Goal: Task Accomplishment & Management: Manage account settings

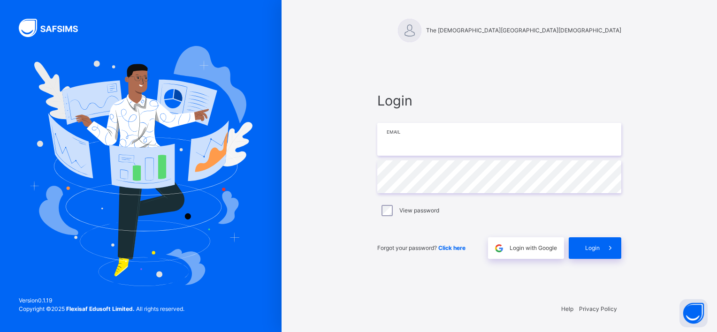
type input "**********"
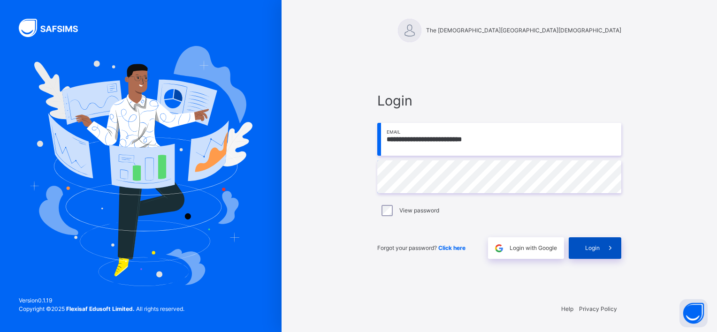
click at [586, 239] on div "Login" at bounding box center [595, 249] width 53 height 22
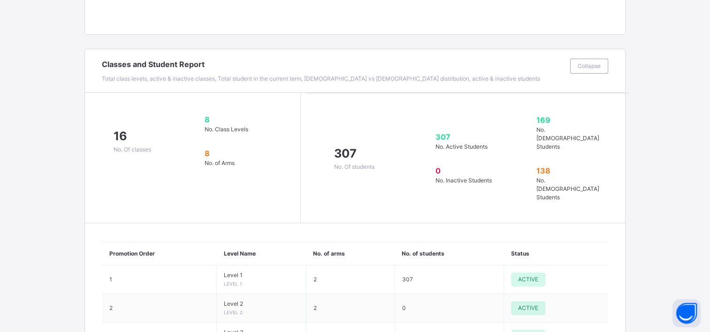
scroll to position [264, 0]
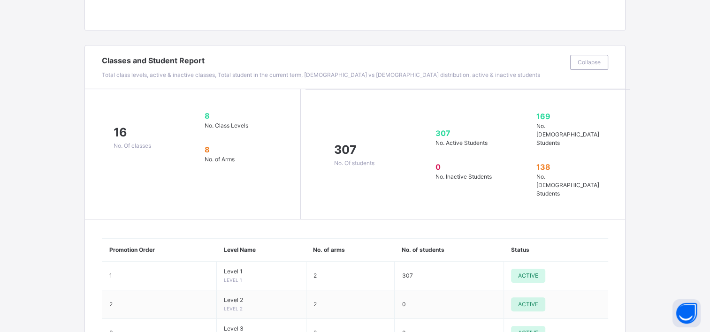
click at [251, 131] on span at bounding box center [240, 137] width 70 height 14
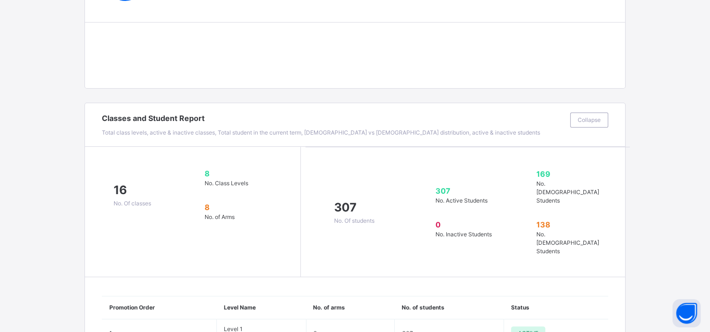
scroll to position [0, 0]
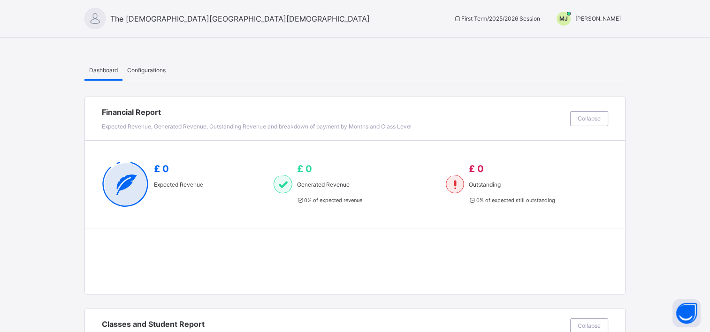
click at [152, 69] on span "Configurations" at bounding box center [146, 70] width 39 height 8
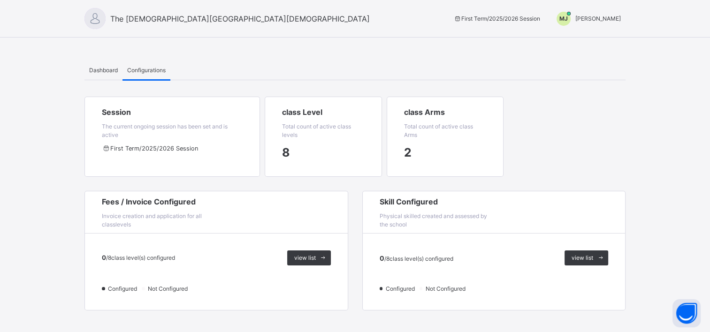
click at [616, 15] on span "[PERSON_NAME]" at bounding box center [599, 18] width 46 height 7
click at [596, 39] on span "Switch to Admin View" at bounding box center [585, 41] width 71 height 13
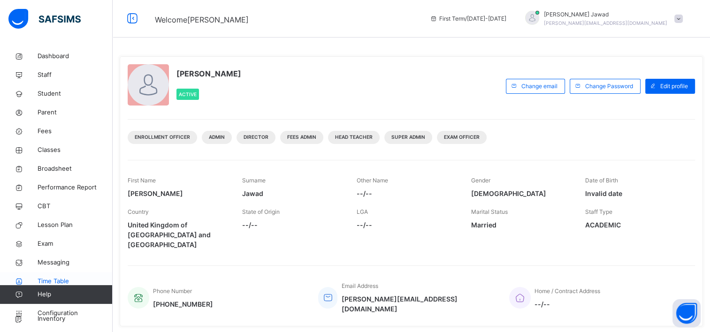
click at [49, 277] on span "Time Table" at bounding box center [75, 281] width 75 height 9
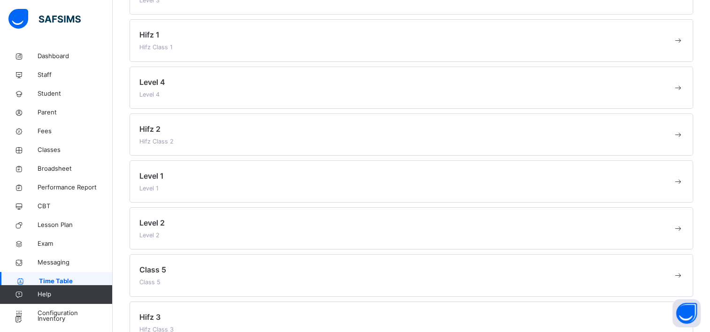
scroll to position [144, 0]
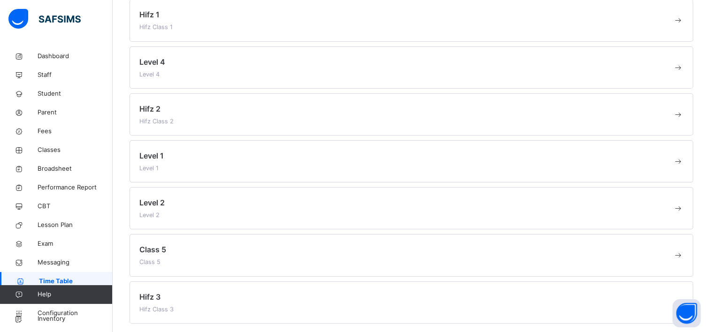
click at [177, 153] on div "Level 1 Level 1" at bounding box center [406, 161] width 534 height 23
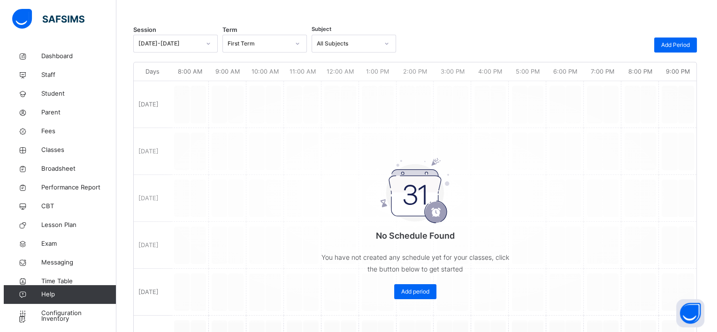
scroll to position [116, 0]
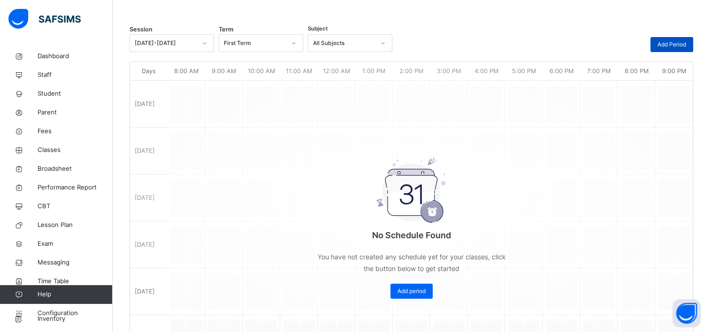
click at [672, 41] on span "Add Period" at bounding box center [672, 44] width 29 height 8
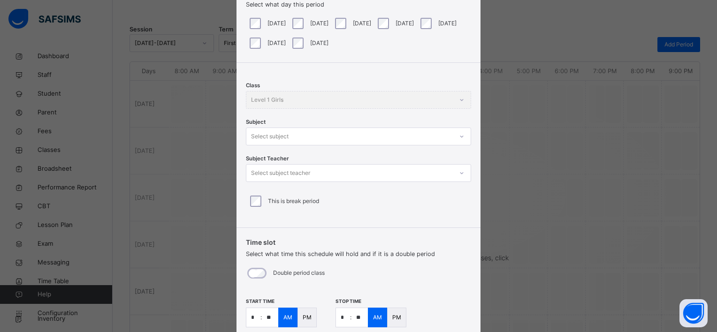
scroll to position [77, 0]
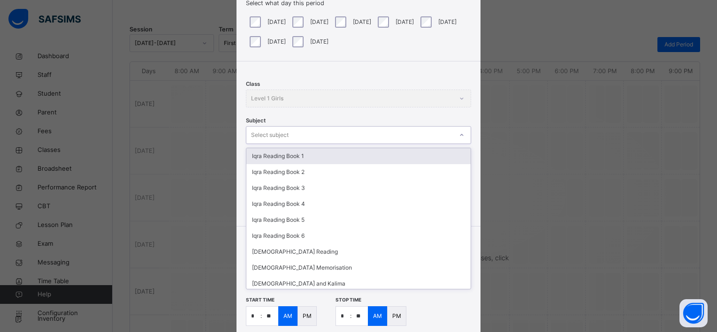
click at [284, 140] on div "Select subject" at bounding box center [270, 135] width 38 height 18
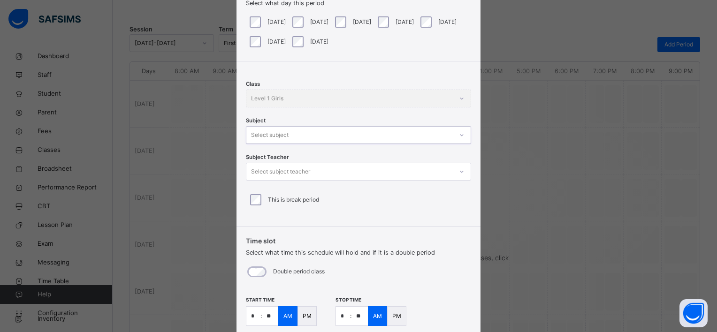
click at [284, 140] on div "Select subject" at bounding box center [270, 135] width 38 height 18
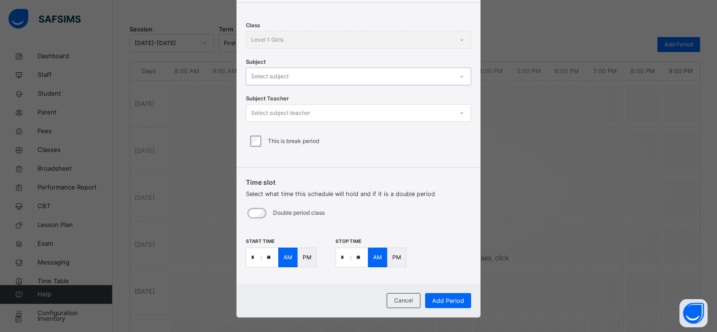
scroll to position [145, 0]
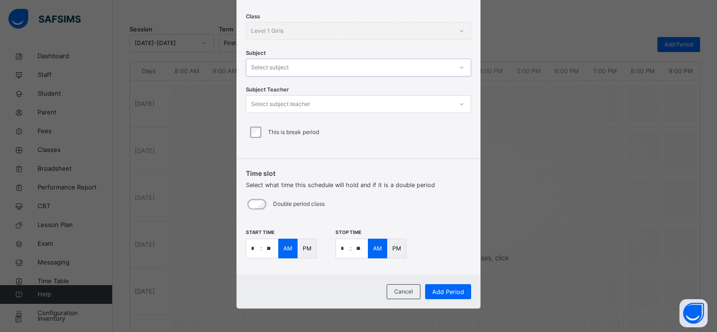
click at [248, 254] on input "*" at bounding box center [253, 248] width 14 height 19
type input "*"
click at [299, 247] on div "PM" at bounding box center [307, 249] width 19 height 20
click at [340, 250] on input "*" at bounding box center [343, 248] width 14 height 19
type input "*"
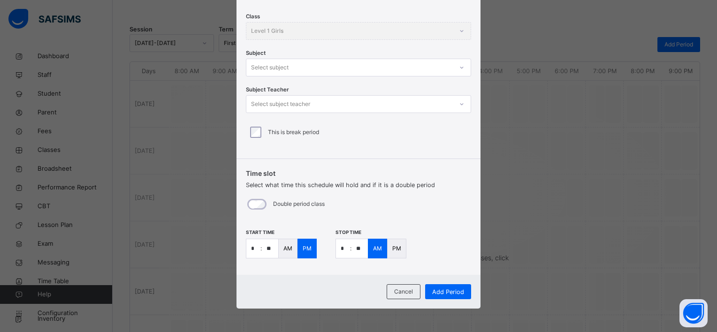
click at [395, 249] on p "PM" at bounding box center [397, 249] width 9 height 8
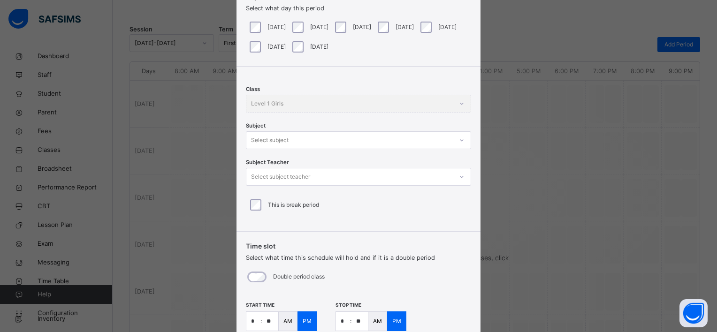
scroll to position [71, 0]
click at [316, 141] on div "Select subject" at bounding box center [349, 140] width 207 height 15
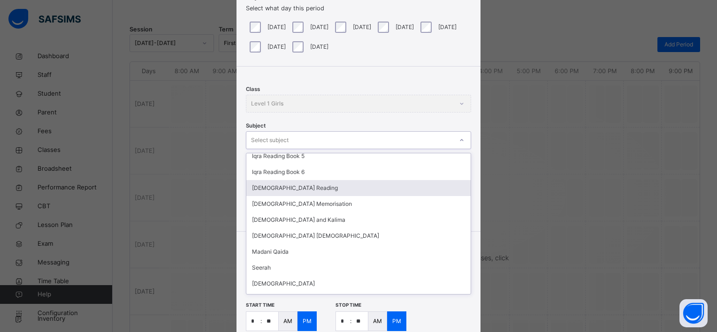
scroll to position [69, 0]
click at [294, 191] on div "[DEMOGRAPHIC_DATA] Reading" at bounding box center [358, 189] width 224 height 16
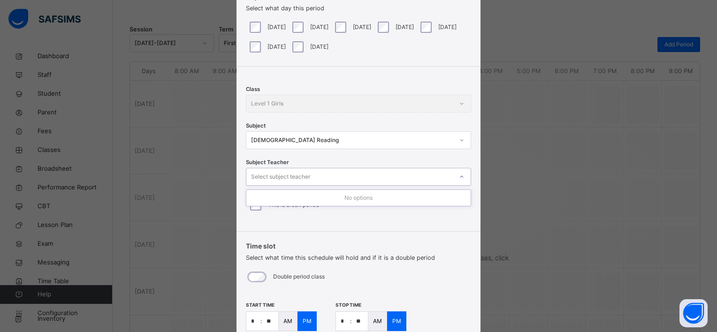
click at [304, 177] on div "Select subject teacher" at bounding box center [280, 177] width 59 height 18
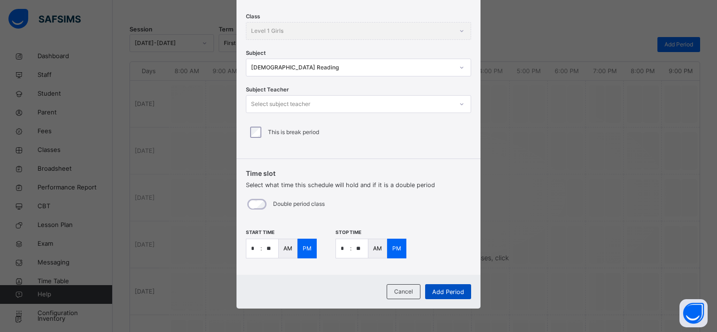
click at [447, 294] on span "Add Period" at bounding box center [448, 292] width 32 height 9
click at [379, 96] on div "Select subject teacher" at bounding box center [358, 104] width 225 height 18
click at [341, 123] on div "No options" at bounding box center [358, 125] width 224 height 16
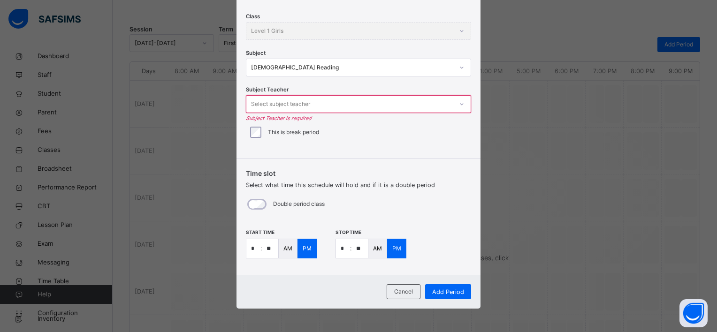
click at [338, 141] on div "This is break period" at bounding box center [358, 133] width 225 height 20
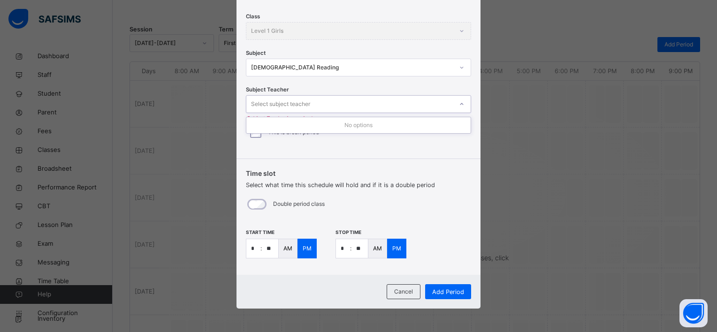
click at [302, 102] on div "Select subject teacher" at bounding box center [280, 104] width 59 height 18
click at [355, 132] on div "No options" at bounding box center [358, 125] width 224 height 16
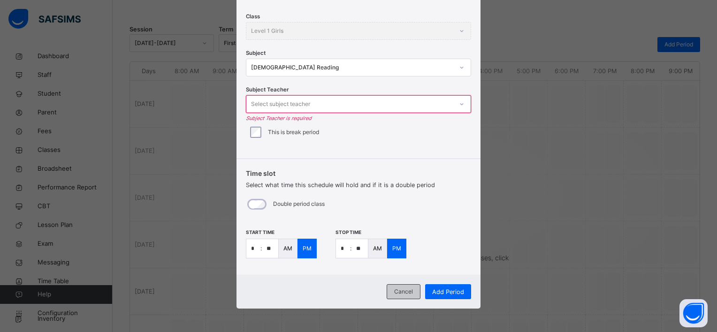
click at [391, 294] on div "Cancel" at bounding box center [404, 292] width 34 height 15
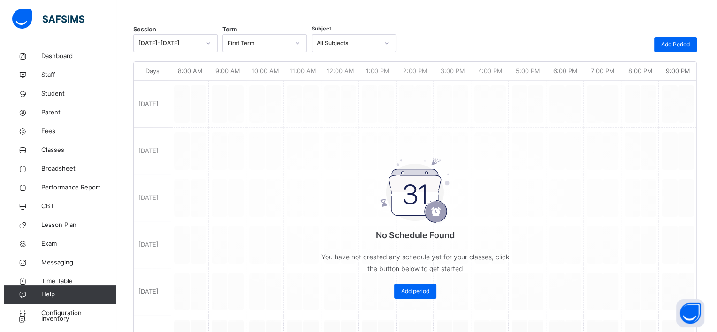
scroll to position [0, 0]
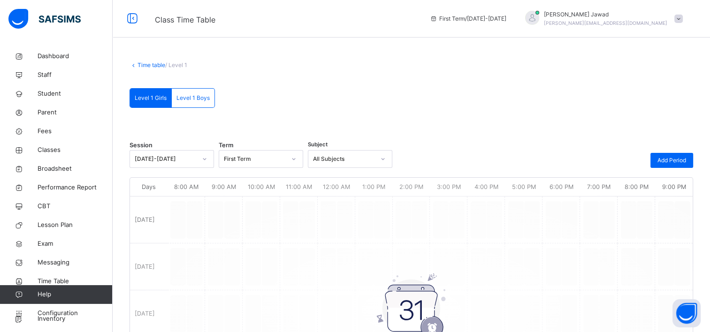
click at [148, 70] on div "Time table / Level 1 Level 1 Girls Level 1 Boys Level 1 Girls Level 1 Boys Sess…" at bounding box center [412, 296] width 598 height 498
click at [685, 153] on div "Add Period" at bounding box center [672, 160] width 43 height 15
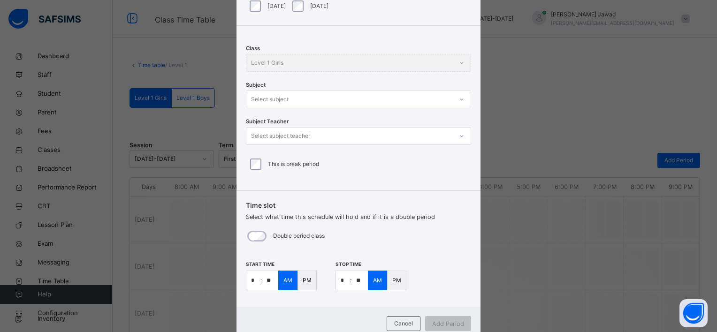
scroll to position [115, 0]
click at [298, 282] on div "PM" at bounding box center [307, 279] width 19 height 20
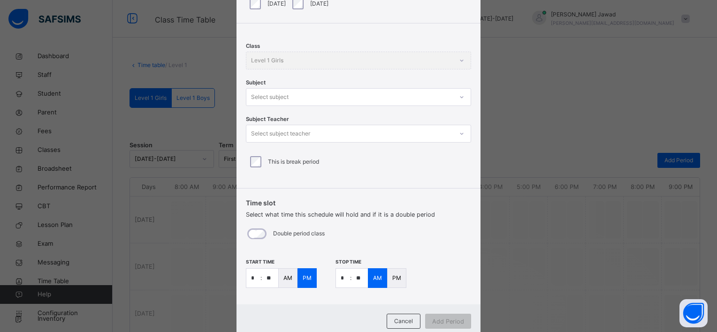
click at [393, 279] on p "PM" at bounding box center [397, 278] width 9 height 8
click at [250, 281] on input "*" at bounding box center [253, 278] width 14 height 19
type input "*"
click at [339, 279] on input "*" at bounding box center [343, 278] width 14 height 19
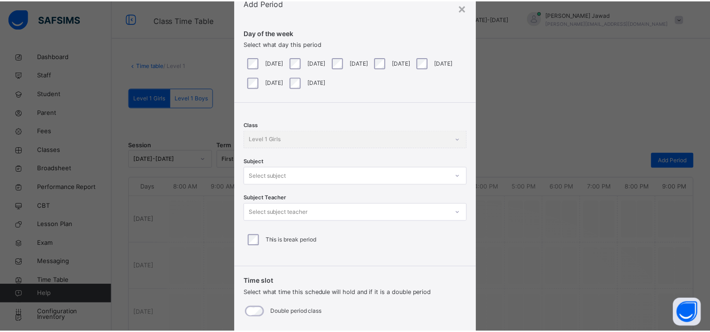
scroll to position [30, 0]
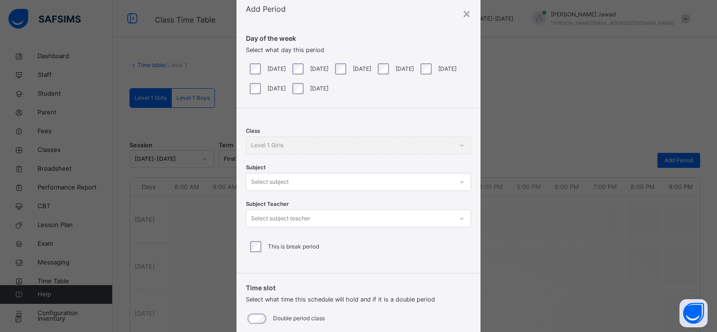
type input "*"
click at [287, 68] on div "[DATE]" at bounding box center [267, 69] width 43 height 20
click at [359, 71] on label "[DATE]" at bounding box center [362, 69] width 18 height 8
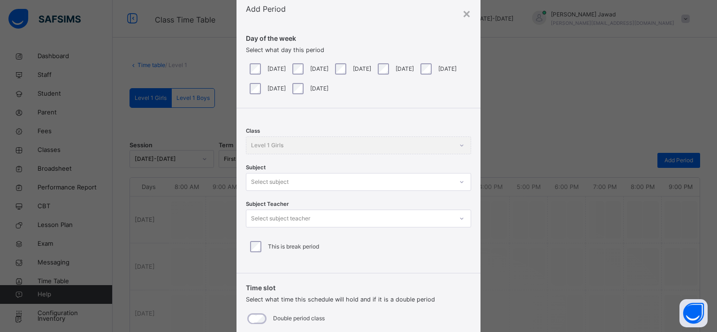
drag, startPoint x: 359, startPoint y: 71, endPoint x: 406, endPoint y: 80, distance: 47.8
click at [406, 80] on div "[DATE] [DATE] [DATE] [DATE] [DATE] [DATE] [DATE]" at bounding box center [359, 78] width 226 height 39
click at [371, 64] on div "[DATE]" at bounding box center [352, 68] width 38 height 11
click at [358, 64] on div "[DATE]" at bounding box center [352, 68] width 38 height 11
click at [302, 146] on div "Class Level 1 Girls" at bounding box center [358, 146] width 225 height 18
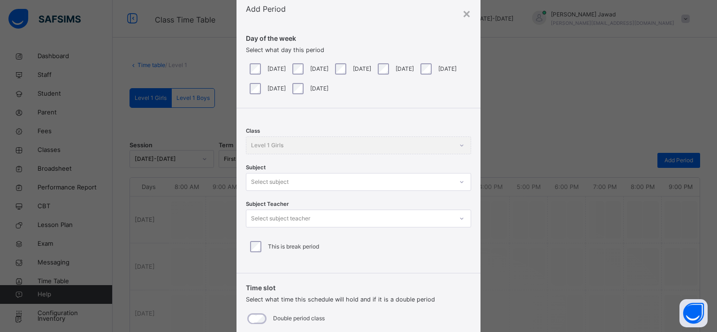
click at [471, 148] on div "Class Level 1 Girls Subject Select subject Subject Teacher Select subject teach…" at bounding box center [359, 187] width 244 height 158
click at [467, 141] on div "Class Level 1 Girls" at bounding box center [358, 146] width 225 height 18
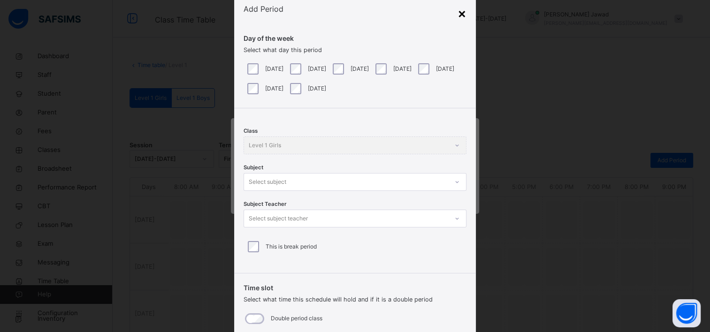
click at [460, 15] on div "×" at bounding box center [462, 13] width 9 height 20
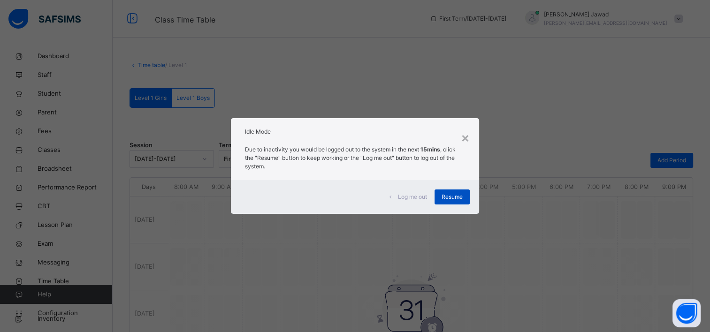
click at [451, 199] on span "Resume" at bounding box center [452, 197] width 21 height 8
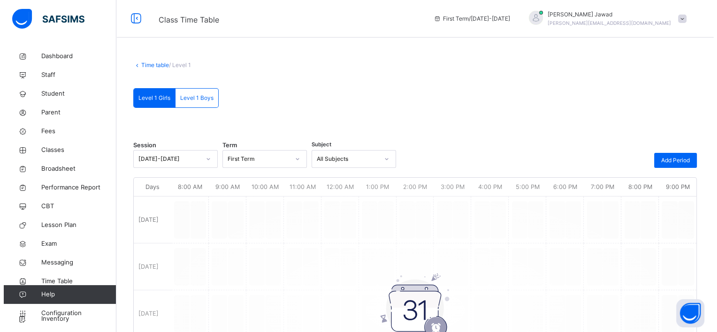
scroll to position [12, 0]
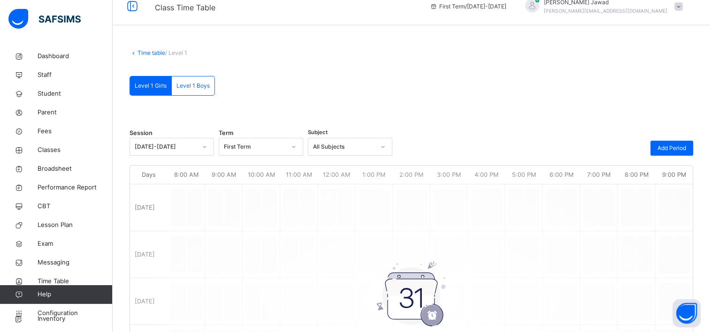
click at [197, 86] on span "Level 1 Boys" at bounding box center [193, 86] width 33 height 8
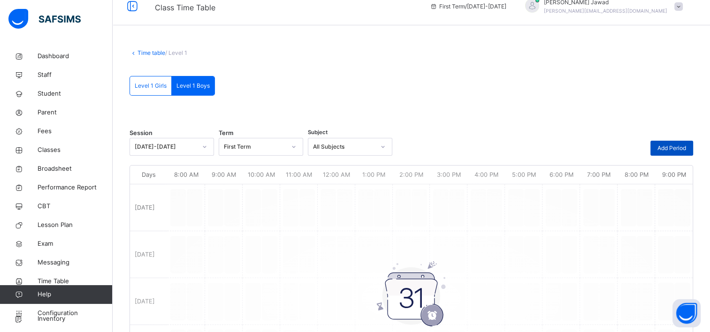
click at [685, 147] on span "Add Period" at bounding box center [672, 148] width 29 height 8
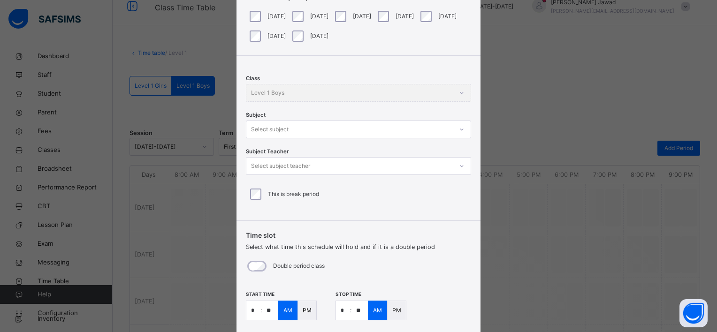
scroll to position [83, 0]
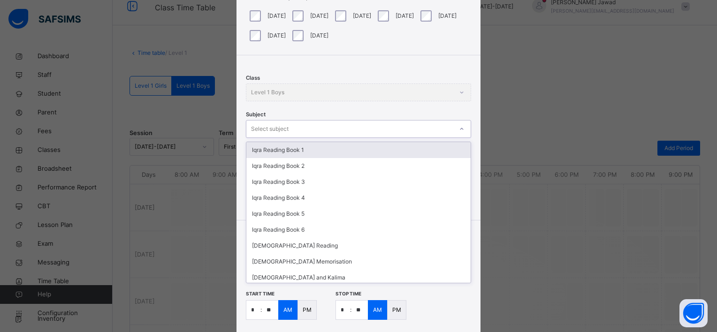
click at [298, 127] on div "Select subject" at bounding box center [349, 129] width 207 height 15
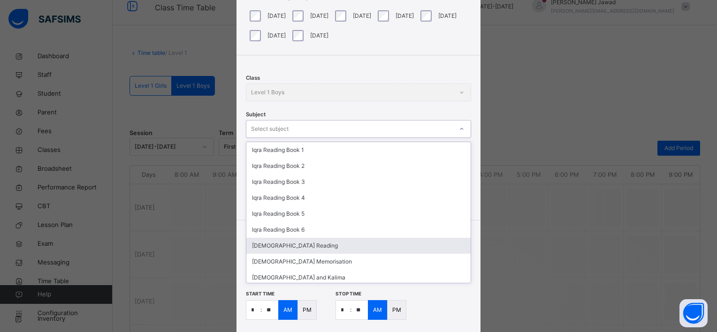
click at [295, 245] on div "[DEMOGRAPHIC_DATA] Reading" at bounding box center [358, 246] width 224 height 16
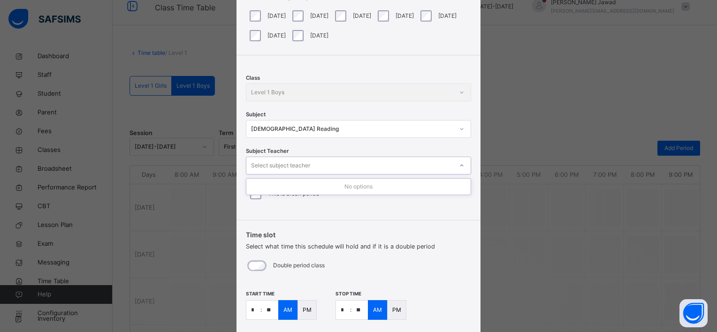
click at [291, 163] on div "Select subject teacher" at bounding box center [280, 166] width 59 height 18
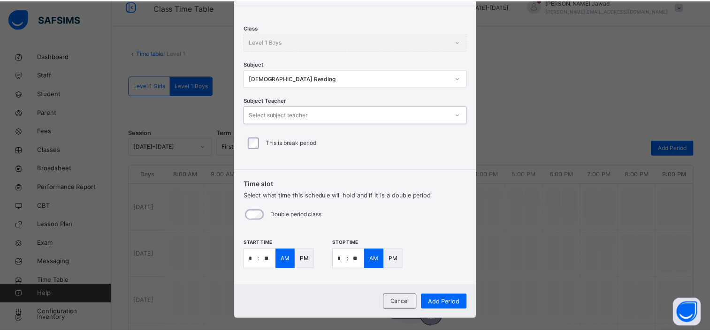
scroll to position [133, 0]
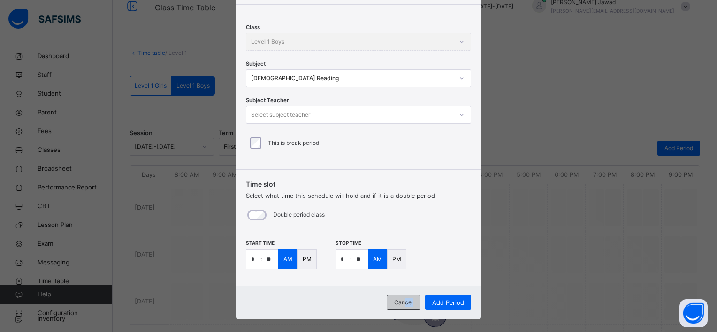
drag, startPoint x: 411, startPoint y: 314, endPoint x: 404, endPoint y: 305, distance: 11.4
click at [404, 305] on div "Cancel Add Period" at bounding box center [359, 303] width 244 height 34
click at [404, 305] on span "Cancel" at bounding box center [403, 303] width 19 height 8
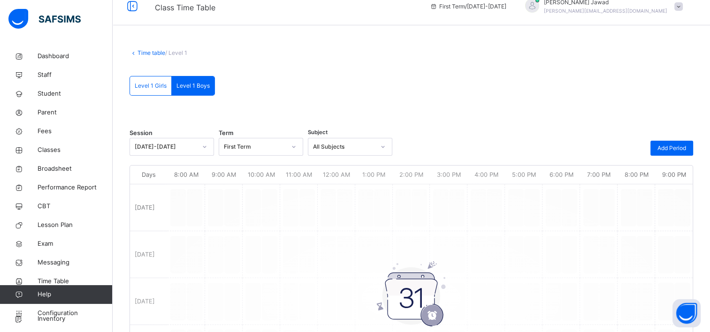
click at [404, 305] on img at bounding box center [412, 295] width 70 height 67
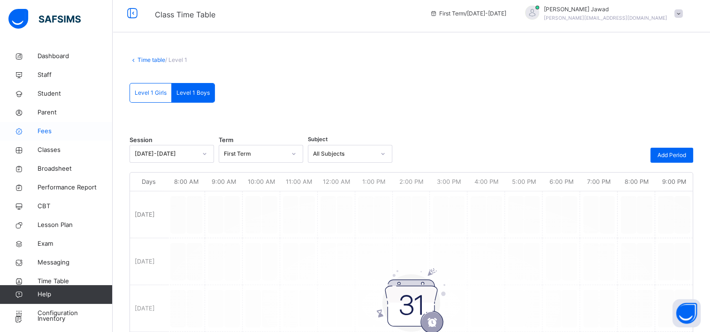
scroll to position [5, 0]
click at [43, 130] on span "Fees" at bounding box center [75, 131] width 75 height 9
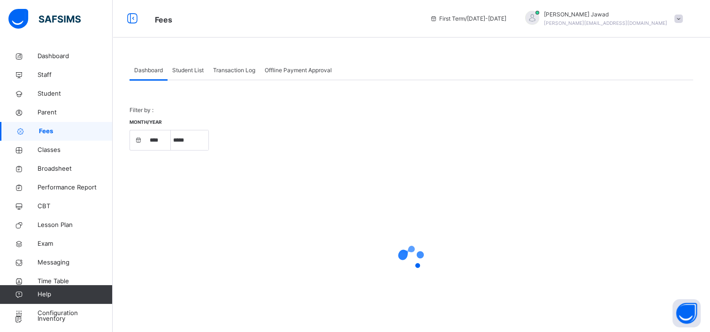
select select "****"
select select "*"
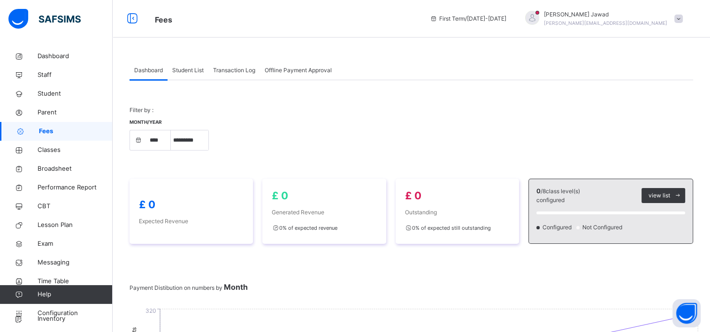
click at [177, 74] on span "Student List" at bounding box center [187, 70] width 31 height 8
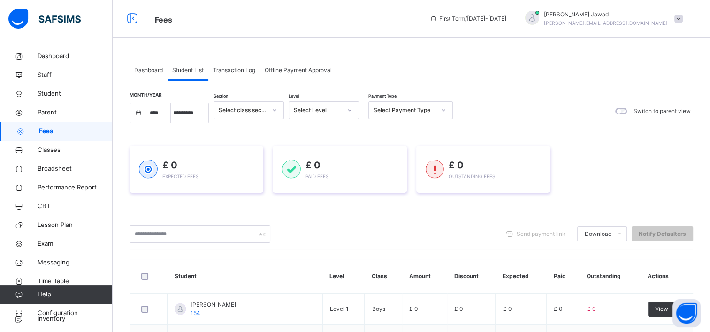
click at [89, 169] on span "Broadsheet" at bounding box center [75, 168] width 75 height 9
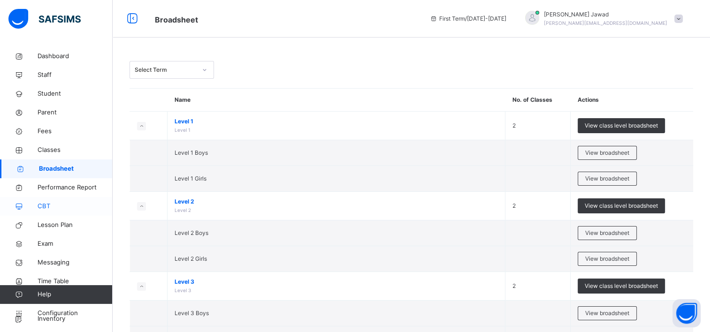
click at [67, 204] on span "CBT" at bounding box center [75, 206] width 75 height 9
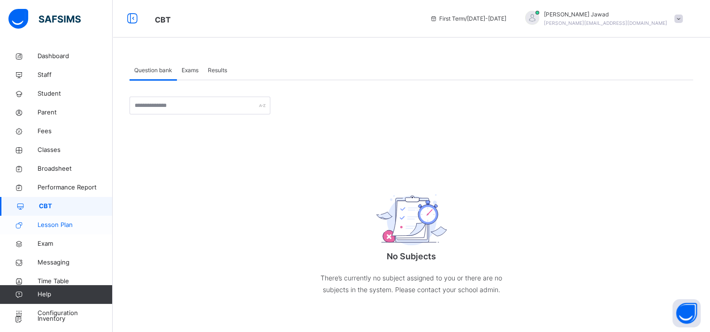
click at [61, 218] on link "Lesson Plan" at bounding box center [56, 225] width 113 height 19
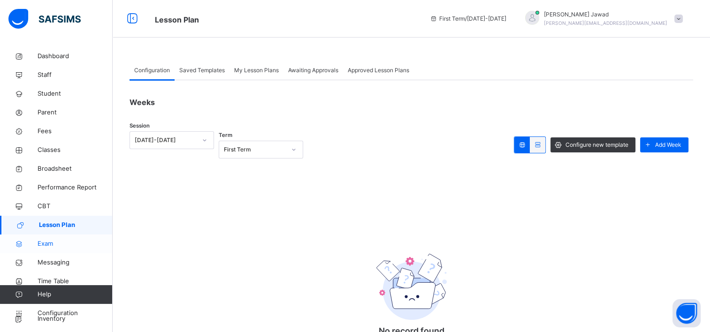
click at [60, 247] on span "Exam" at bounding box center [75, 243] width 75 height 9
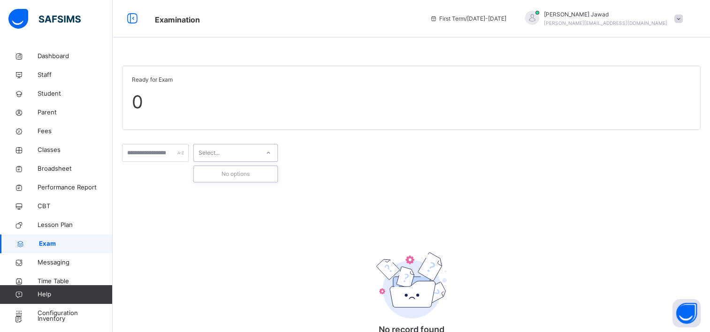
click at [277, 147] on div at bounding box center [269, 153] width 16 height 15
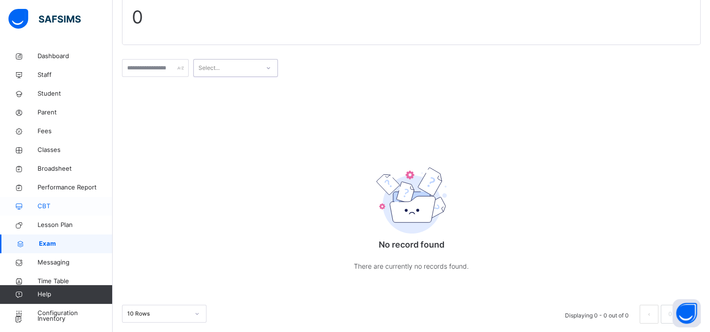
scroll to position [83, 0]
click at [43, 281] on span "Time Table" at bounding box center [75, 281] width 75 height 9
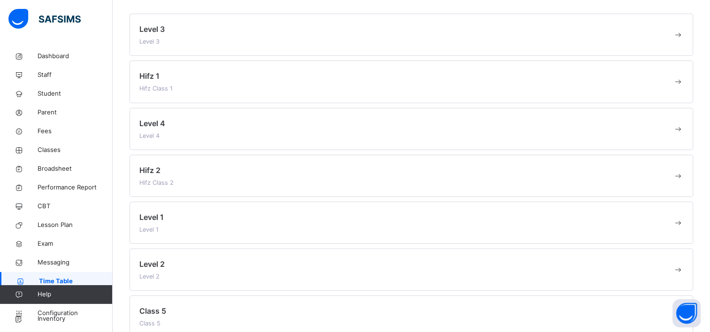
click at [43, 281] on span "Time Table" at bounding box center [76, 281] width 74 height 9
click at [43, 270] on link "Messaging" at bounding box center [56, 263] width 113 height 19
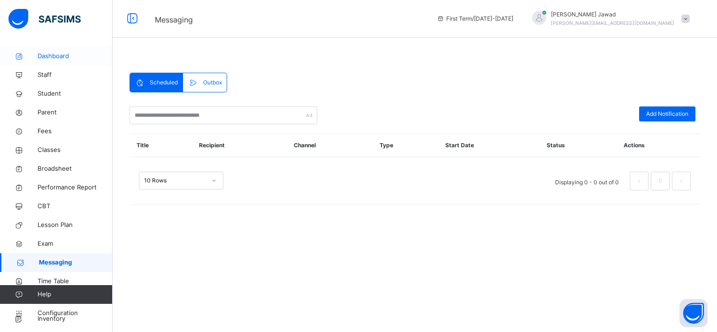
click at [49, 55] on span "Dashboard" at bounding box center [75, 56] width 75 height 9
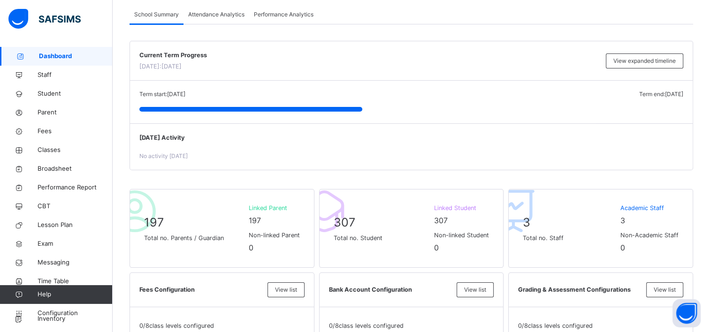
scroll to position [167, 0]
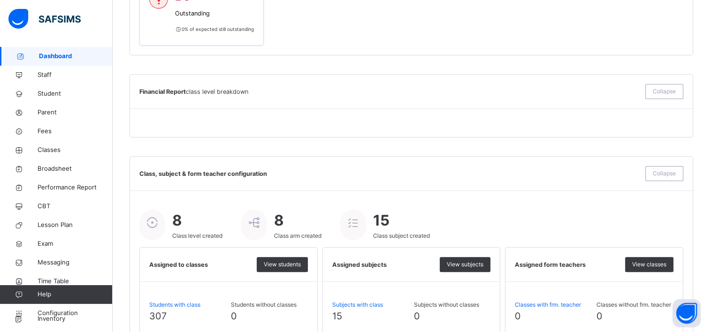
scroll to position [660, 0]
